Goal: Transaction & Acquisition: Book appointment/travel/reservation

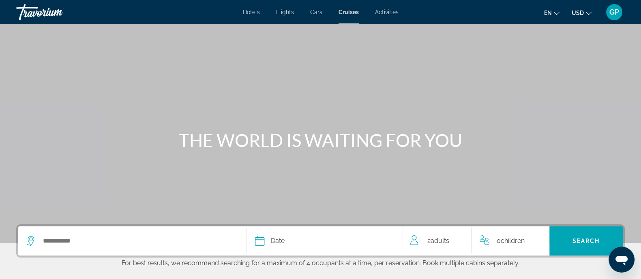
click at [612, 11] on span "GP" at bounding box center [614, 12] width 10 height 8
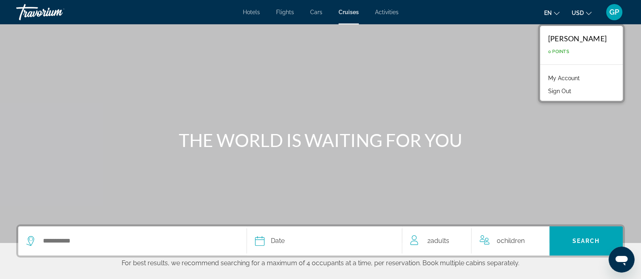
click at [568, 77] on link "My Account" at bounding box center [564, 78] width 40 height 11
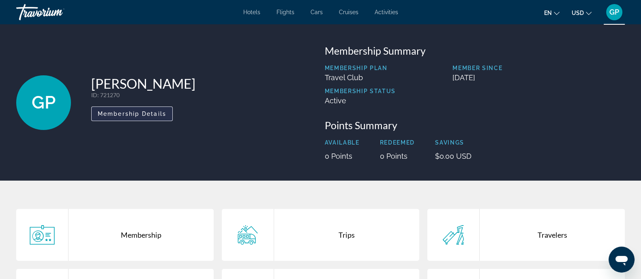
click at [123, 111] on span "Membership Details" at bounding box center [132, 114] width 69 height 6
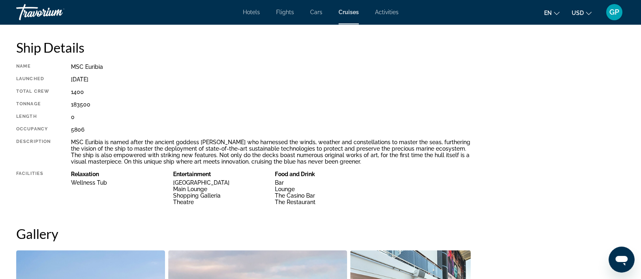
scroll to position [218, 0]
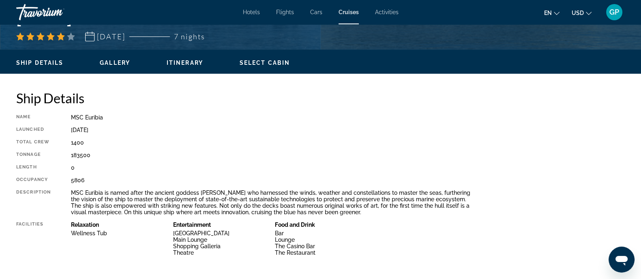
click at [273, 60] on span "Select Cabin" at bounding box center [265, 63] width 50 height 6
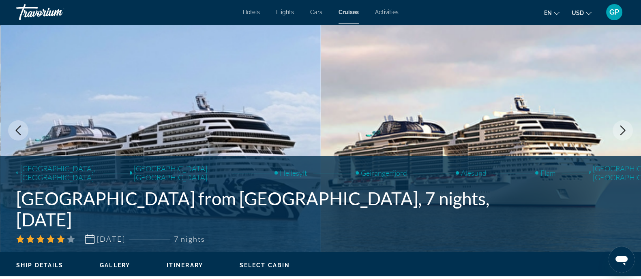
scroll to position [167, 0]
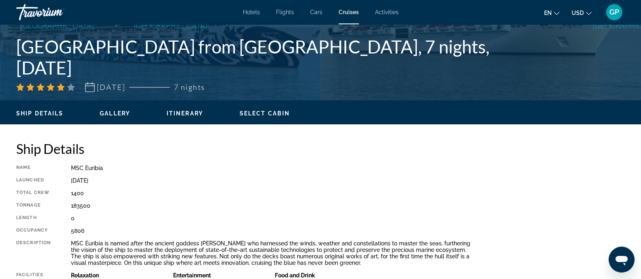
click at [273, 114] on span "Select Cabin" at bounding box center [265, 113] width 50 height 6
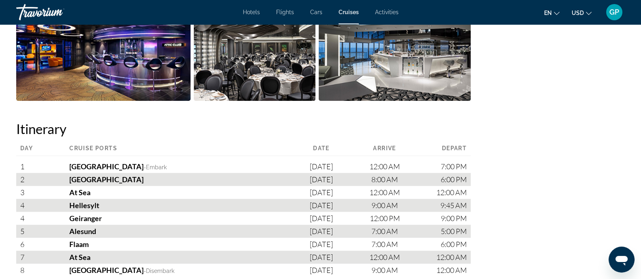
scroll to position [218, 0]
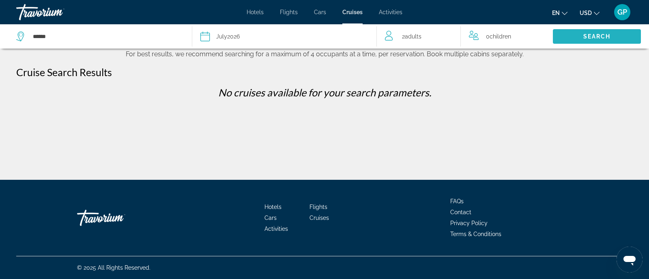
click at [615, 36] on span "Search" at bounding box center [597, 36] width 88 height 19
click at [598, 37] on span "Search" at bounding box center [597, 36] width 28 height 6
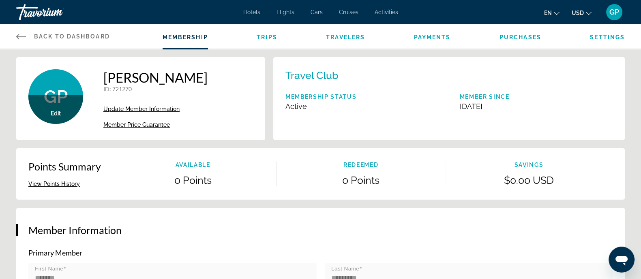
click at [429, 34] on span "Payments" at bounding box center [432, 37] width 37 height 6
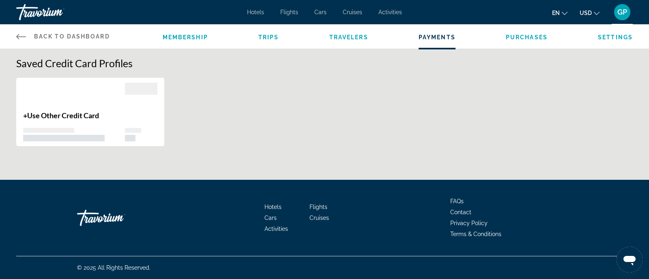
click at [350, 10] on span "Cruises" at bounding box center [352, 12] width 19 height 6
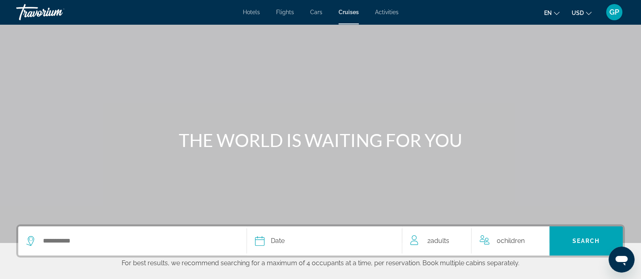
scroll to position [152, 0]
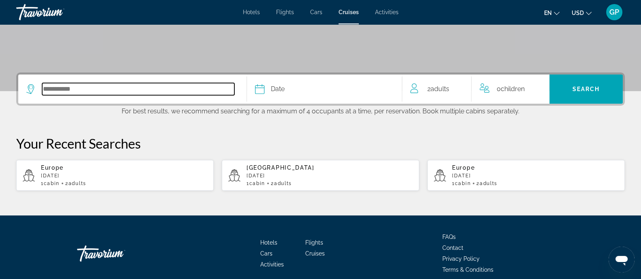
click at [125, 85] on input "Select cruise destination" at bounding box center [138, 89] width 192 height 12
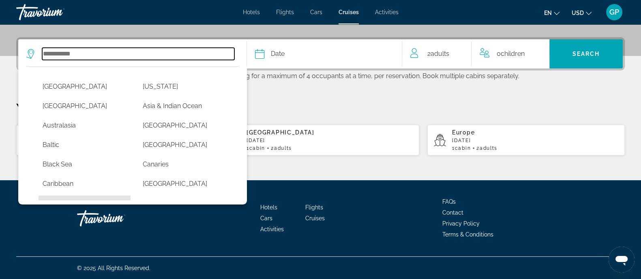
scroll to position [50, 0]
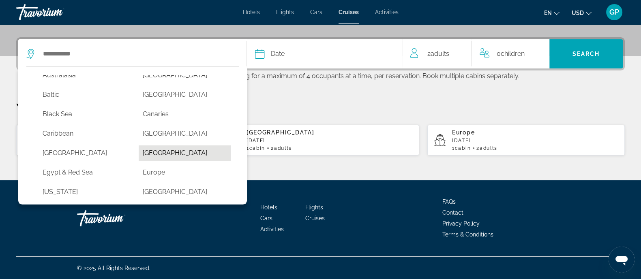
click at [143, 152] on button "Dubai & Emirates" at bounding box center [185, 153] width 92 height 15
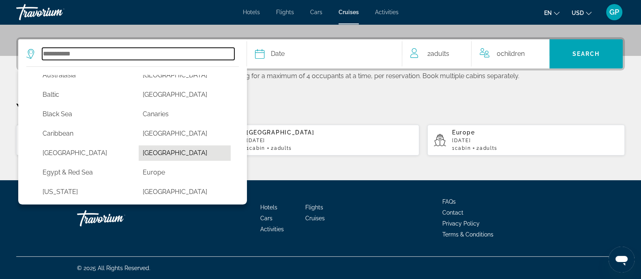
type input "**********"
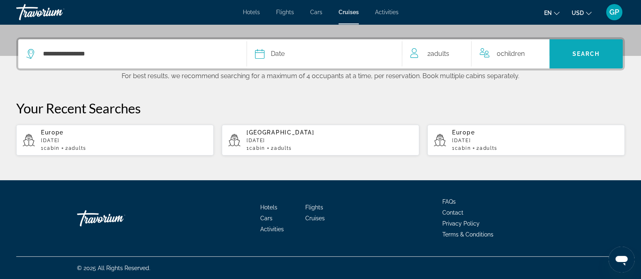
click at [575, 53] on span "Search" at bounding box center [587, 54] width 28 height 6
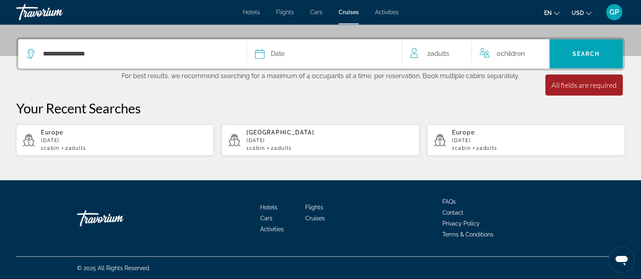
click at [320, 52] on div "Date" at bounding box center [324, 53] width 139 height 11
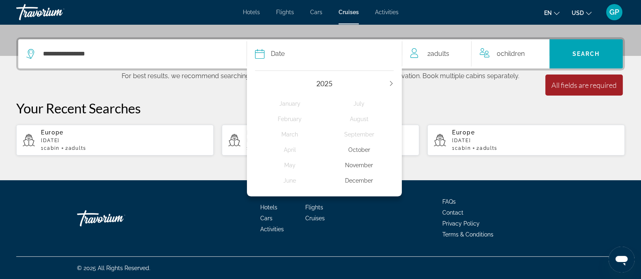
click at [364, 180] on div "December" at bounding box center [358, 181] width 69 height 15
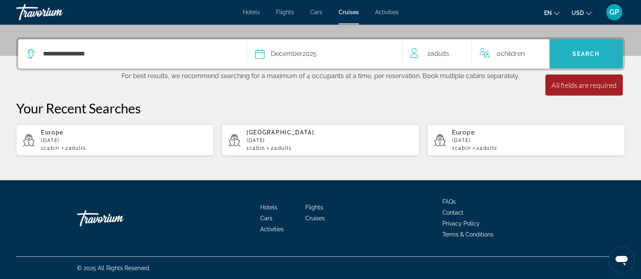
click at [581, 56] on span "Search" at bounding box center [587, 54] width 28 height 6
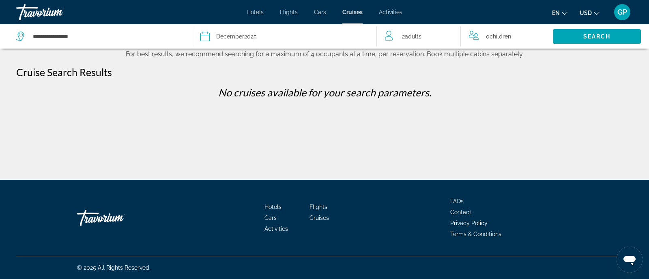
click at [305, 39] on div "Date December 2025" at bounding box center [283, 36] width 167 height 11
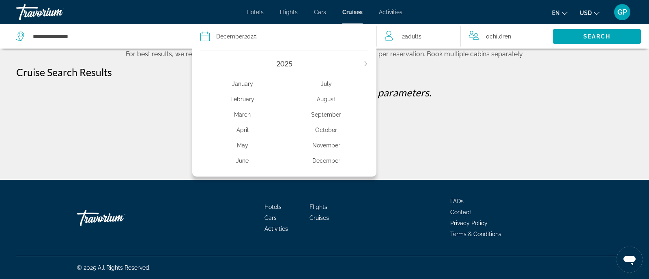
click at [369, 64] on div "2025 January February March April May June July August September October Novemb…" at bounding box center [284, 112] width 184 height 130
click at [364, 63] on icon "Next year" at bounding box center [365, 63] width 5 height 5
click at [237, 83] on div "January" at bounding box center [242, 84] width 84 height 15
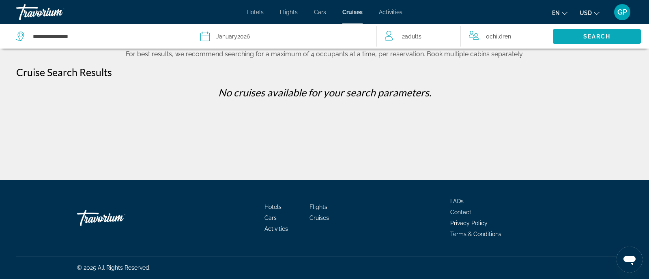
click at [589, 35] on span "Search" at bounding box center [597, 36] width 28 height 6
click at [619, 11] on span "GP" at bounding box center [622, 12] width 10 height 8
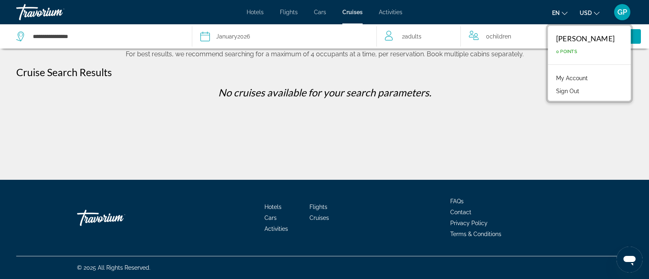
click at [560, 88] on button "Sign Out" at bounding box center [567, 91] width 31 height 11
